Goal: Browse casually: Explore the website without a specific task or goal

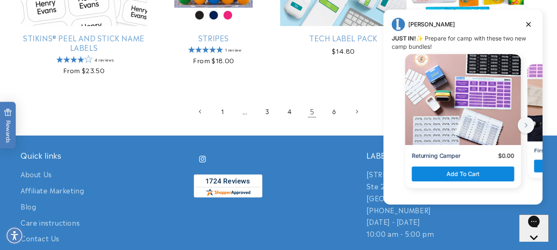
scroll to position [1864, 0]
